Goal: Find specific page/section: Find specific page/section

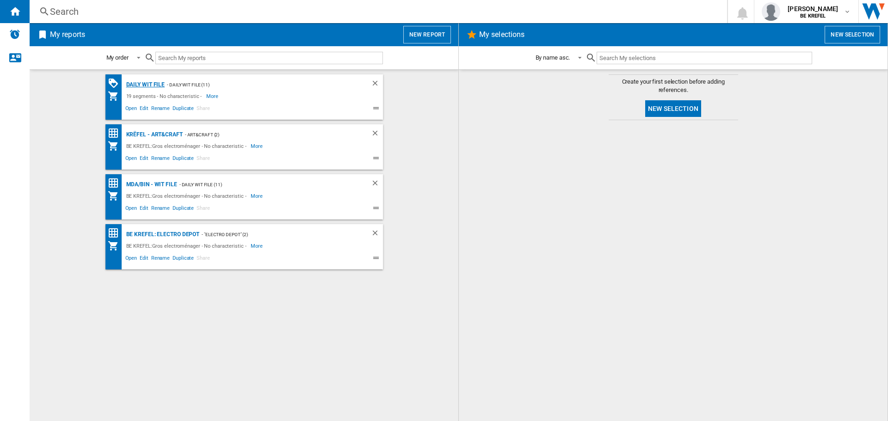
click at [142, 87] on div "Daily WIT file" at bounding box center [144, 85] width 41 height 12
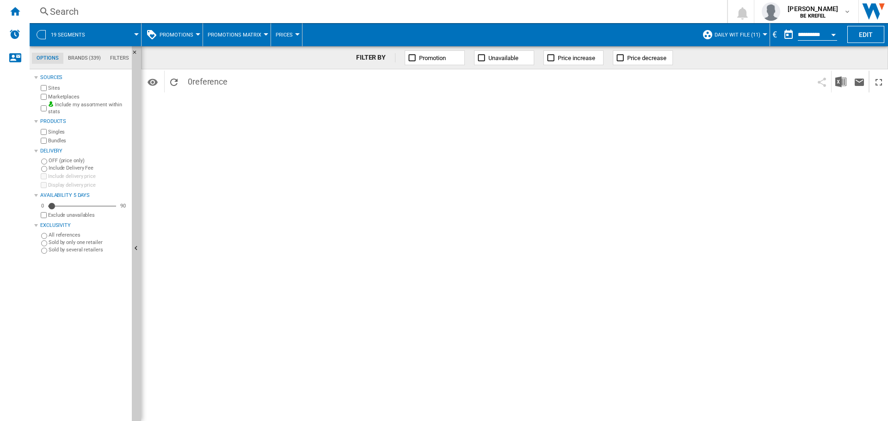
click at [124, 8] on div "Search" at bounding box center [376, 11] width 653 height 13
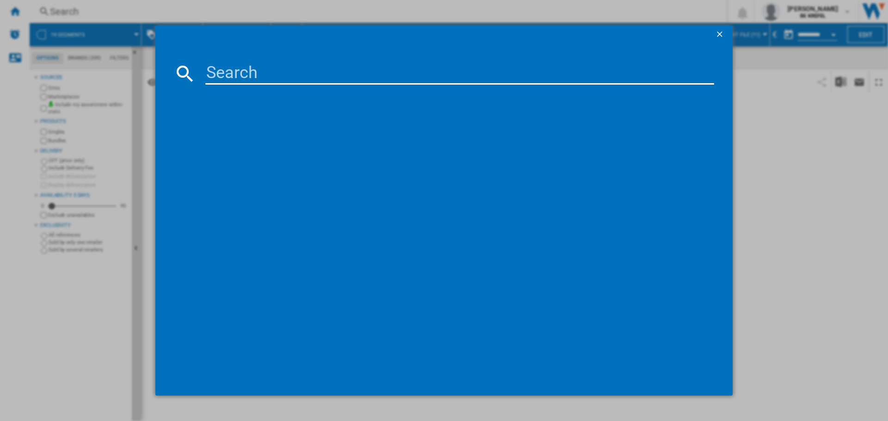
click at [271, 68] on input at bounding box center [459, 73] width 509 height 22
paste input "21009684"
type input "21009684"
click at [743, 95] on div "21009684 references (0) No results" at bounding box center [444, 210] width 888 height 421
click at [722, 35] on ng-md-icon "getI18NText('BUTTONS.CLOSE_DIALOG')" at bounding box center [720, 35] width 11 height 11
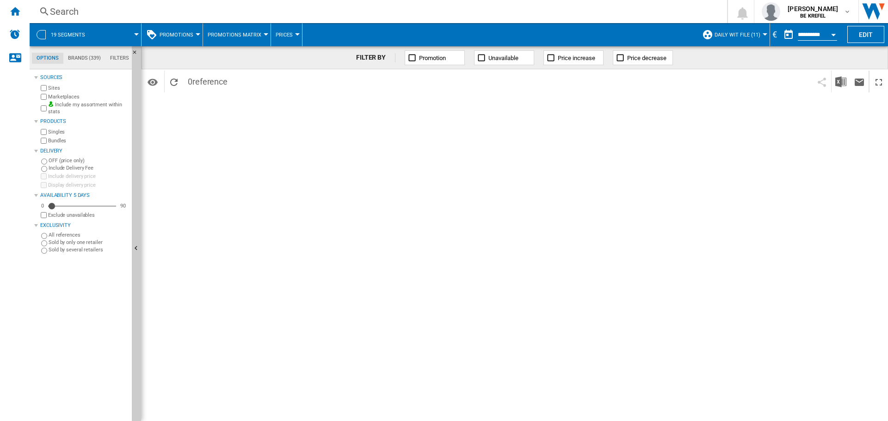
click at [480, 9] on div "Search" at bounding box center [376, 11] width 653 height 13
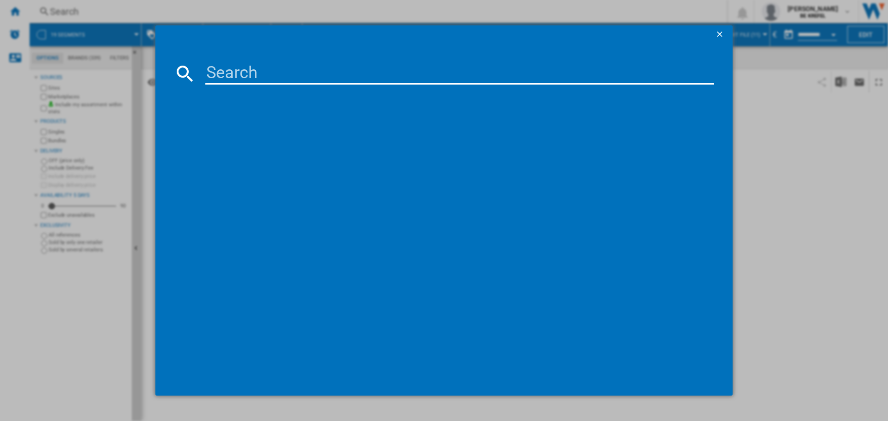
click at [314, 70] on input at bounding box center [459, 73] width 509 height 22
paste input "21009684"
type input "21009684"
click at [724, 37] on ng-md-icon "getI18NText('BUTTONS.CLOSE_DIALOG')" at bounding box center [720, 35] width 11 height 11
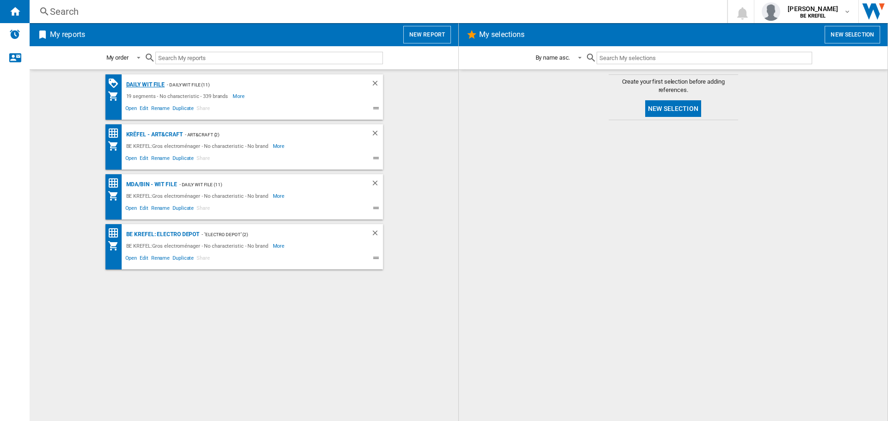
click at [156, 83] on div "Daily WIT file" at bounding box center [144, 85] width 41 height 12
